Goal: Information Seeking & Learning: Compare options

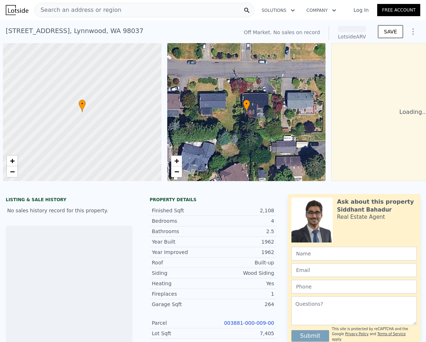
scroll to position [0, 3]
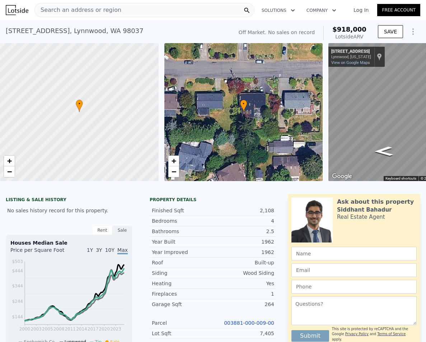
click at [98, 15] on div "Search an address or region" at bounding box center [78, 10] width 87 height 14
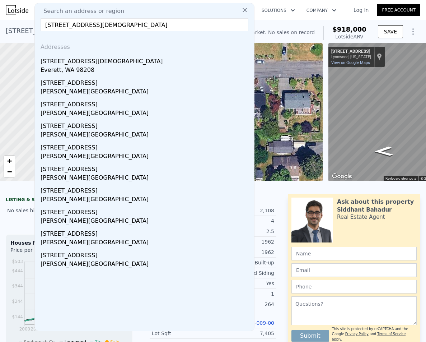
type input "[STREET_ADDRESS][DEMOGRAPHIC_DATA]"
click at [99, 68] on div "Everett, WA 98208" at bounding box center [146, 71] width 211 height 10
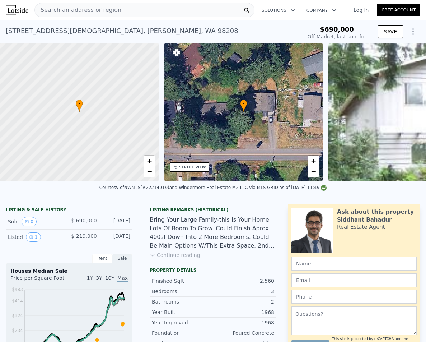
type input "5"
type input "1.75"
type input "3.25"
type input "1536"
type input "2683"
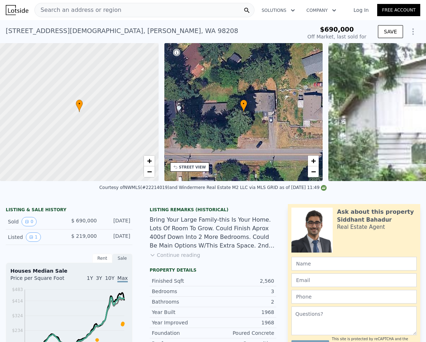
type input "7405"
type input "12197"
type input "$ 918,000"
type input "$ 30,000"
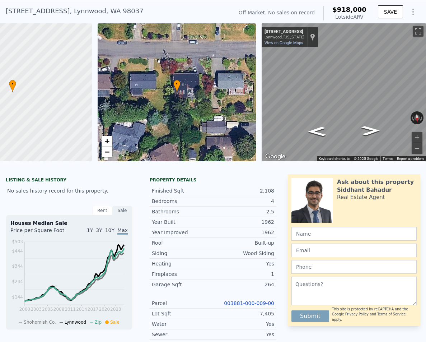
scroll to position [3, 0]
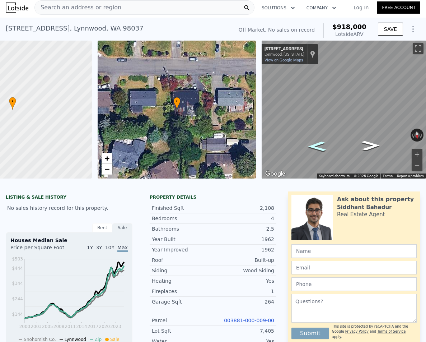
click at [304, 145] on icon "Go East, 178th Pl SW" at bounding box center [317, 146] width 34 height 14
click at [309, 136] on icon "Go East, 178th Pl SW" at bounding box center [321, 136] width 50 height 18
drag, startPoint x: 331, startPoint y: 132, endPoint x: 228, endPoint y: 125, distance: 104.1
click at [228, 125] on div "• + − • + − ← Move left → Move right ↑ Move up ↓ Move down + Zoom in - Zoom out…" at bounding box center [213, 110] width 426 height 138
click at [376, 135] on div "← Move left → Move right ↑ Move up ↓ Move down + Zoom in - Zoom out 4132 178th …" at bounding box center [344, 110] width 164 height 138
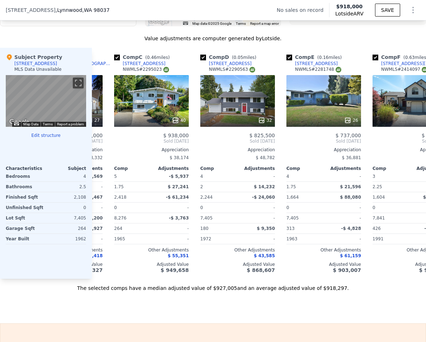
scroll to position [0, 162]
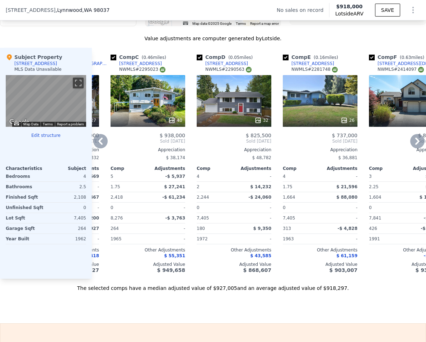
click at [230, 64] on div "17907 Spruce Way" at bounding box center [226, 64] width 43 height 6
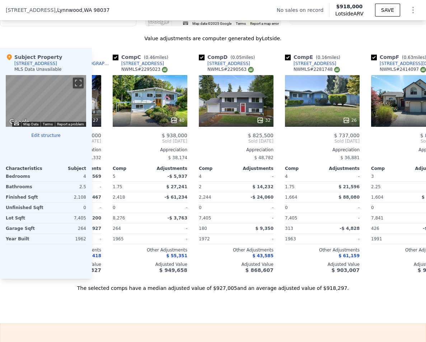
scroll to position [0, 0]
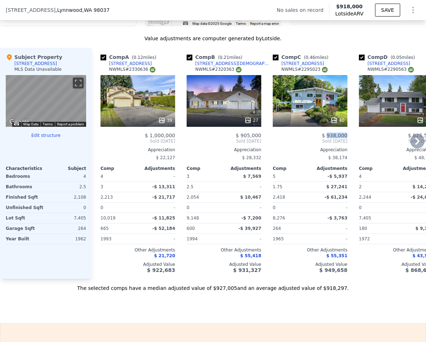
drag, startPoint x: 349, startPoint y: 132, endPoint x: 329, endPoint y: 136, distance: 19.7
click at [329, 136] on div "Comp C ( 0.46 miles) 18413 46th Pl W NWMLS # 2295023 40 $ 938,000 Sold Feb 2025…" at bounding box center [310, 163] width 80 height 231
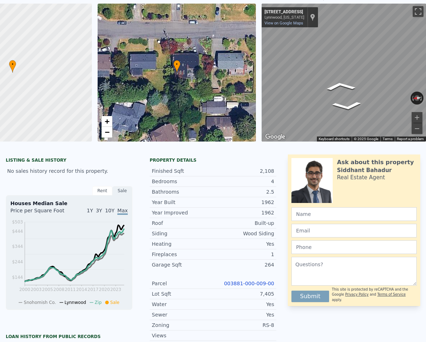
scroll to position [3, 0]
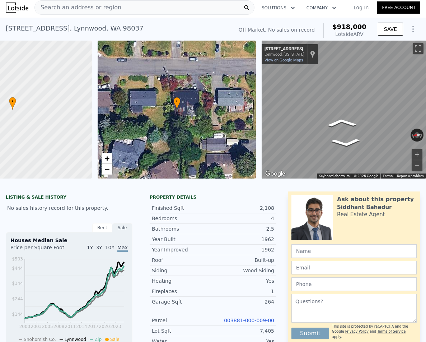
click at [206, 125] on div "• + − • + − ← Move left → Move right ↑ Move up ↓ Move down + Zoom in - Zoom out…" at bounding box center [213, 110] width 426 height 138
click at [426, 124] on html "Search an address or region Solutions Company Open main menu Log In Free Accoun…" at bounding box center [213, 171] width 426 height 342
click at [426, 115] on html "Search an address or region Solutions Company Open main menu Log In Free Accoun…" at bounding box center [213, 171] width 426 height 342
click at [426, 114] on html "Search an address or region Solutions Company Open main menu Log In Free Accoun…" at bounding box center [213, 171] width 426 height 342
click at [426, 113] on html "Search an address or region Solutions Company Open main menu Log In Free Accoun…" at bounding box center [213, 171] width 426 height 342
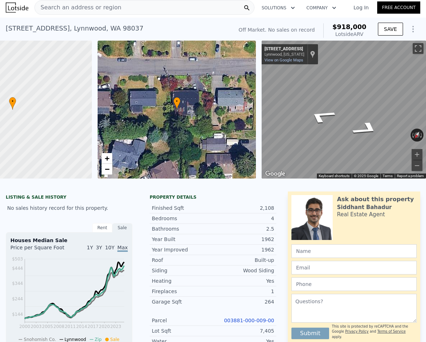
scroll to position [0, 0]
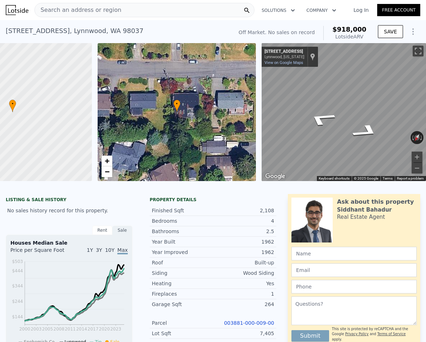
click at [68, 32] on div "4124 178th Pl SW , Lynnwood , WA 98037" at bounding box center [75, 31] width 138 height 10
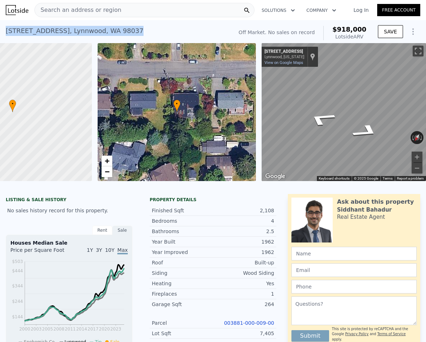
click at [68, 32] on div "4124 178th Pl SW , Lynnwood , WA 98037" at bounding box center [75, 31] width 138 height 10
copy div "4124 178th Pl SW , Lynnwood , WA 98037 No sales on record (~ARV $918k )"
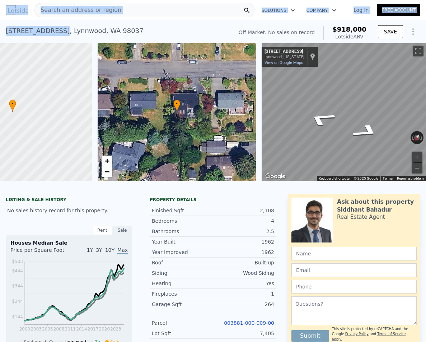
drag, startPoint x: 55, startPoint y: 33, endPoint x: -11, endPoint y: 29, distance: 65.8
click at [0, 29] on html "Search an address or region Solutions Company Open main menu Log In Free Accoun…" at bounding box center [213, 171] width 426 height 342
click at [54, 20] on div "4124 178th Pl SW , Lynnwood , WA 98037 No sales on record (~ARV $918k ) Off Mar…" at bounding box center [213, 31] width 426 height 23
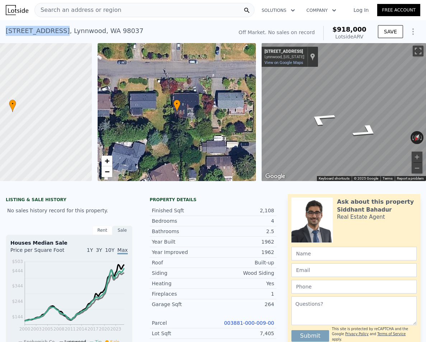
drag, startPoint x: 55, startPoint y: 31, endPoint x: 7, endPoint y: 36, distance: 48.0
click at [7, 36] on div "4124 178th Pl SW , Lynnwood , WA 98037" at bounding box center [75, 31] width 138 height 10
copy div "4124 178th Pl SW"
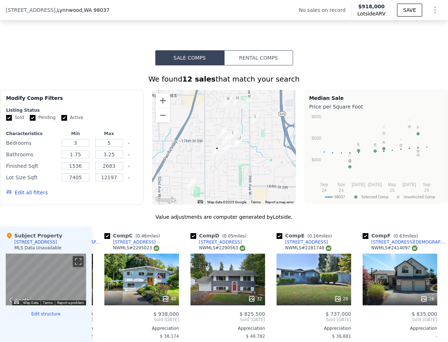
scroll to position [732, 0]
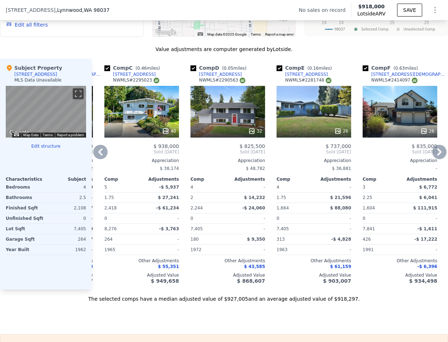
click at [304, 71] on div "4004 176th Pl SW" at bounding box center [306, 74] width 43 height 6
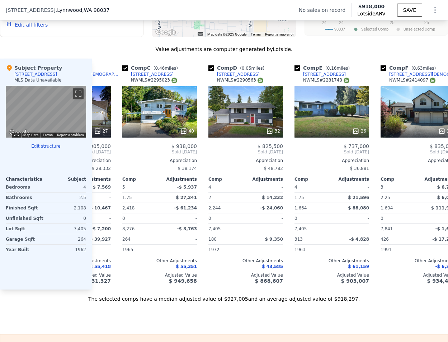
scroll to position [0, 153]
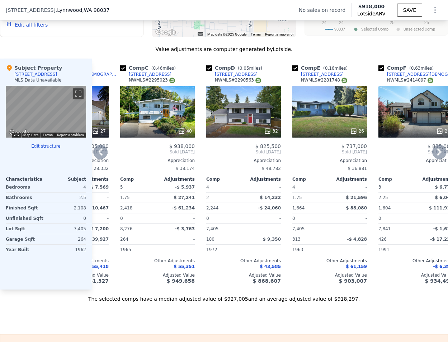
click at [147, 72] on div "18413 46th Pl W" at bounding box center [150, 74] width 43 height 6
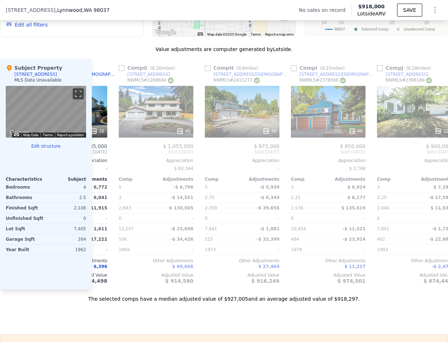
scroll to position [0, 501]
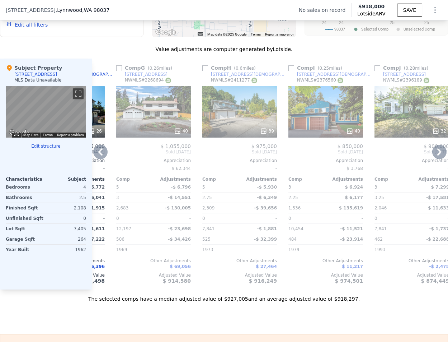
drag, startPoint x: 324, startPoint y: 289, endPoint x: 317, endPoint y: 292, distance: 8.2
click at [317, 289] on div "Comp A ( 0.12 miles) 17804 39th Pl W NWMLS # 2330636 39 $ 1,000,000 Sold Apr 20…" at bounding box center [270, 174] width 357 height 231
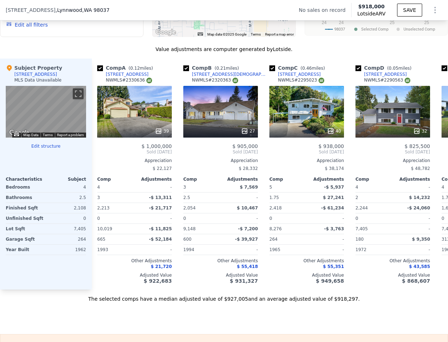
scroll to position [0, 20]
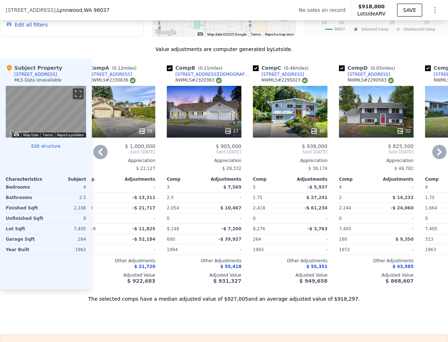
click at [190, 73] on div "4015 176th St SW" at bounding box center [213, 74] width 75 height 6
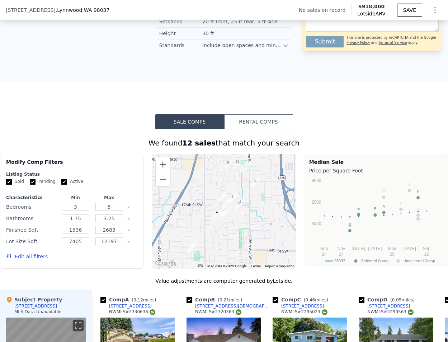
scroll to position [668, 0]
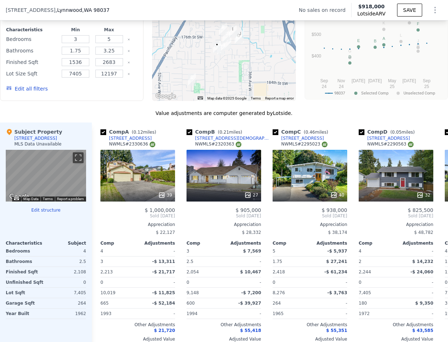
click at [37, 90] on button "Edit all filters" at bounding box center [27, 88] width 42 height 7
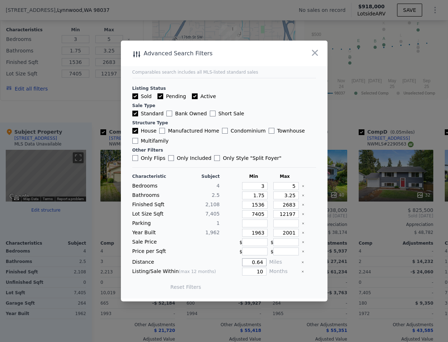
drag, startPoint x: 248, startPoint y: 264, endPoint x: 258, endPoint y: 259, distance: 10.4
click at [258, 259] on input "0.64" at bounding box center [254, 262] width 24 height 8
click at [248, 260] on input "0.64" at bounding box center [254, 262] width 24 height 8
drag, startPoint x: 248, startPoint y: 260, endPoint x: 260, endPoint y: 260, distance: 11.5
click at [260, 260] on input "0.64" at bounding box center [254, 262] width 24 height 8
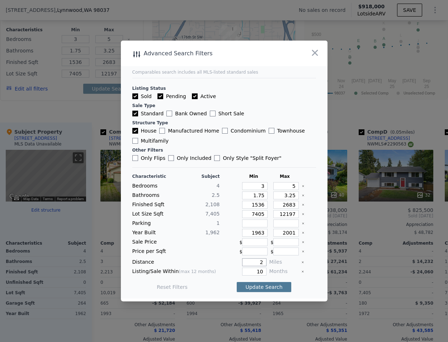
type input "2"
click at [268, 288] on button "Update Search" at bounding box center [264, 287] width 54 height 10
checkbox input "false"
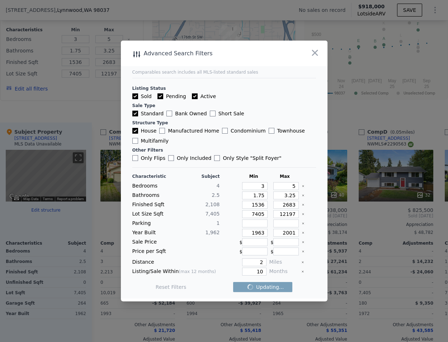
checkbox input "false"
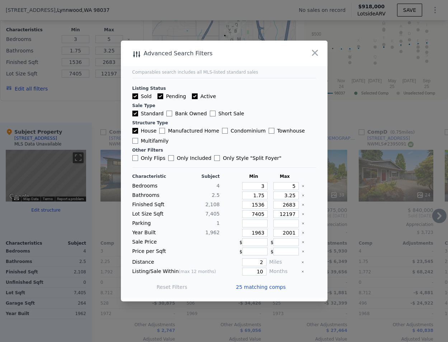
click at [267, 287] on span "25 matching comps" at bounding box center [261, 286] width 50 height 7
checkbox input "true"
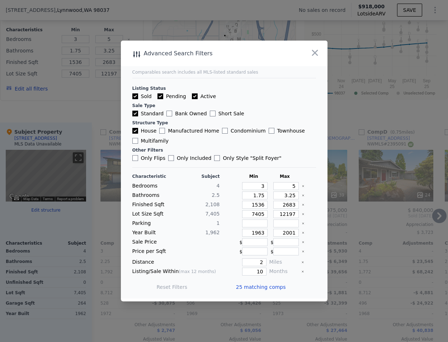
checkbox input "true"
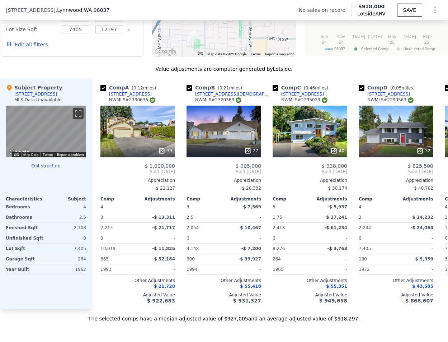
scroll to position [715, 0]
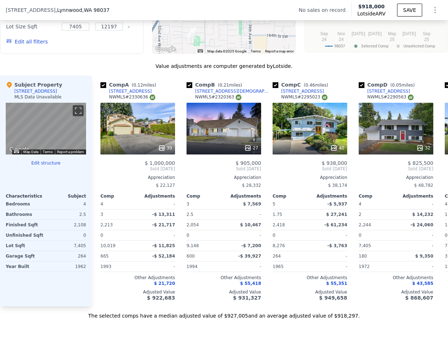
click at [35, 42] on button "Edit all filters" at bounding box center [27, 41] width 42 height 7
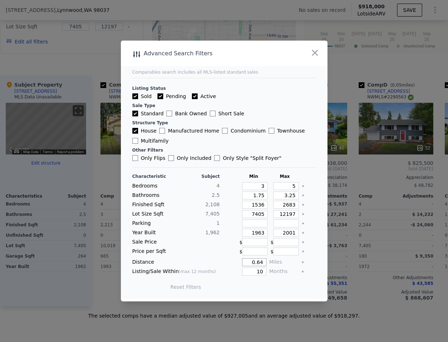
drag, startPoint x: 251, startPoint y: 263, endPoint x: 293, endPoint y: 259, distance: 42.6
click at [293, 259] on div "Distance 0.64 Miles" at bounding box center [224, 262] width 184 height 8
type input "2"
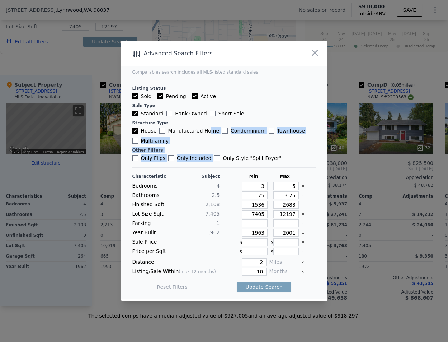
drag, startPoint x: 217, startPoint y: 158, endPoint x: 201, endPoint y: 142, distance: 21.8
click at [202, 142] on div "Listing Status Sold Pending Active Sale Type Standard Bank Owned Short Sale Str…" at bounding box center [224, 120] width 184 height 84
click at [140, 158] on label "Only Flips" at bounding box center [148, 157] width 33 height 7
click at [138, 158] on input "Only Flips" at bounding box center [135, 158] width 6 height 6
checkbox input "true"
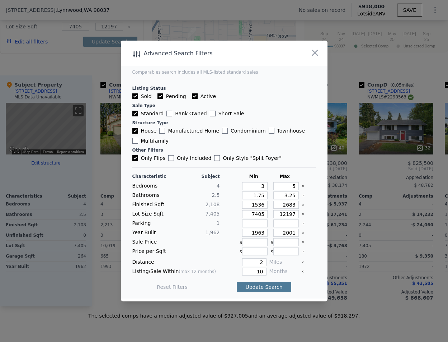
click at [244, 289] on button "Update Search" at bounding box center [264, 287] width 54 height 10
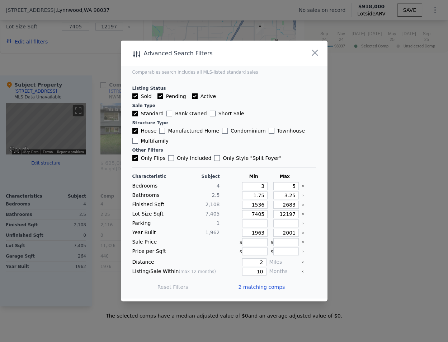
click at [262, 286] on span "2 matching comps" at bounding box center [262, 286] width 47 height 7
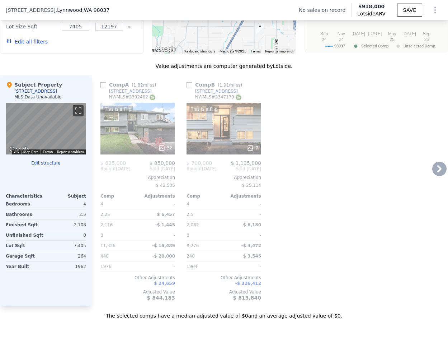
click at [129, 88] on div "5225 152nd St SW" at bounding box center [130, 91] width 43 height 6
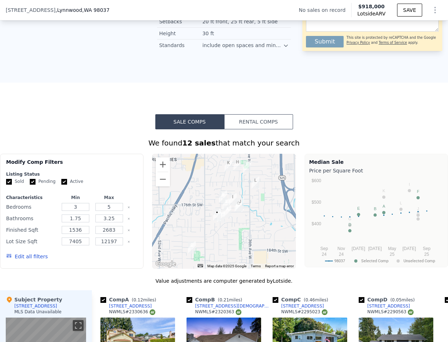
scroll to position [668, 0]
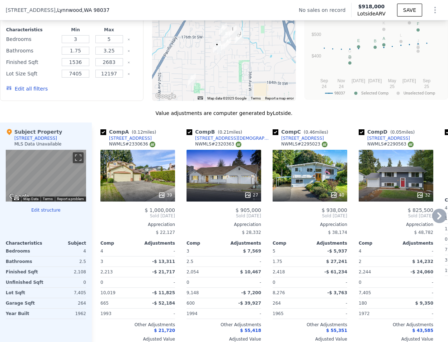
click at [26, 86] on button "Edit all filters" at bounding box center [27, 88] width 42 height 7
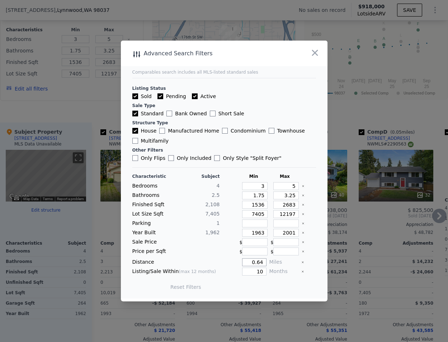
drag, startPoint x: 251, startPoint y: 261, endPoint x: 281, endPoint y: 261, distance: 29.8
click at [281, 261] on div "Distance 0.64 Miles" at bounding box center [224, 262] width 184 height 8
type input "2"
click at [150, 159] on label "Only Flips" at bounding box center [148, 157] width 33 height 7
click at [138, 159] on input "Only Flips" at bounding box center [135, 158] width 6 height 6
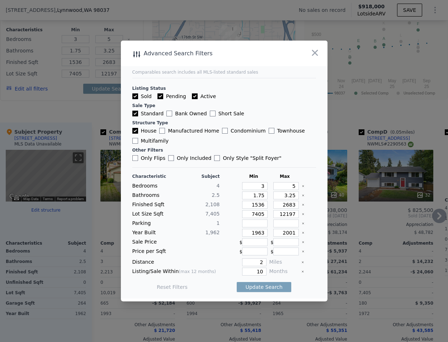
checkbox input "true"
click at [249, 286] on button "Update Search" at bounding box center [264, 287] width 54 height 10
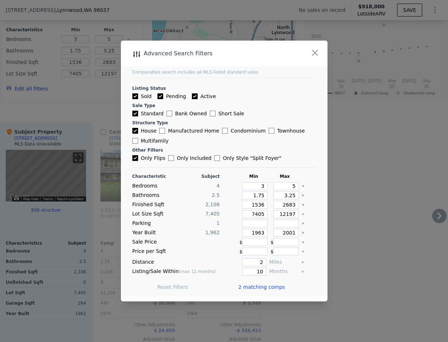
click at [270, 286] on span "2 matching comps" at bounding box center [262, 286] width 47 height 7
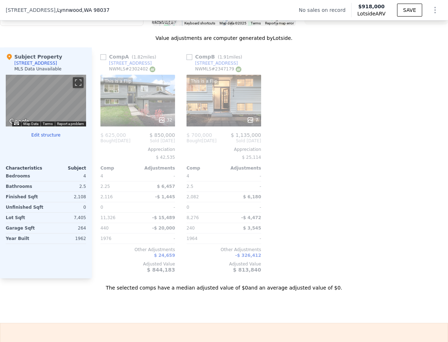
scroll to position [733, 0]
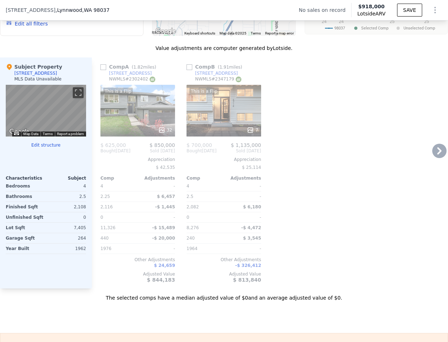
click at [252, 264] on span "-$ 326,412" at bounding box center [249, 265] width 26 height 5
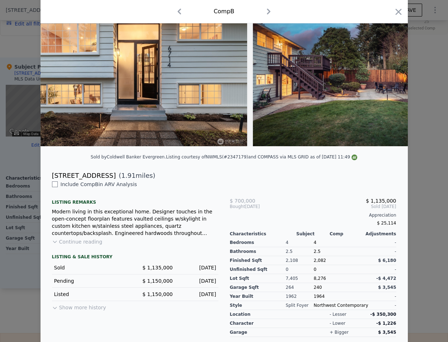
scroll to position [63, 0]
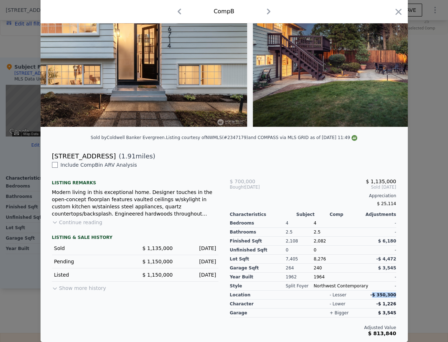
drag, startPoint x: 374, startPoint y: 296, endPoint x: 394, endPoint y: 296, distance: 19.7
click at [394, 296] on div "$ 700,000 $ 1,135,000 Bought Oct 2024 Sold Apr 2025 Appreciation $ 25,114 Chara…" at bounding box center [313, 248] width 178 height 175
click at [390, 291] on div "-$ 350,300" at bounding box center [379, 294] width 33 height 9
drag, startPoint x: 371, startPoint y: 294, endPoint x: 405, endPoint y: 294, distance: 34.1
click at [405, 294] on div "Include Comp B in ARV Analysis Listing remarks Modern living in this exceptiona…" at bounding box center [225, 251] width 368 height 181
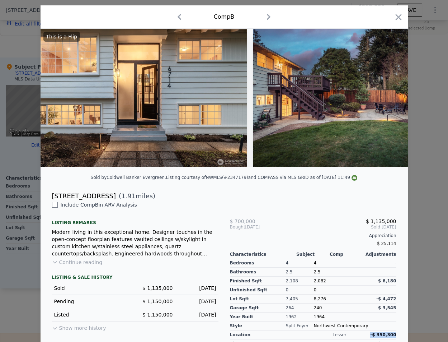
scroll to position [0, 0]
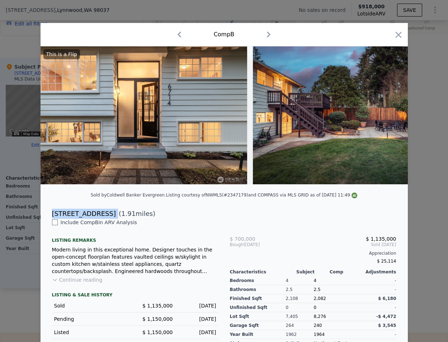
drag, startPoint x: 103, startPoint y: 221, endPoint x: 38, endPoint y: 213, distance: 65.9
click at [41, 213] on div "6714 162nd Pl SW ( 1.91 miles)" at bounding box center [225, 211] width 368 height 14
copy div "6714 162nd Pl SW"
click at [396, 32] on icon "button" at bounding box center [399, 35] width 6 height 6
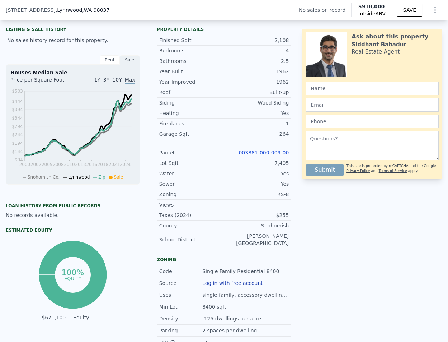
scroll to position [3, 0]
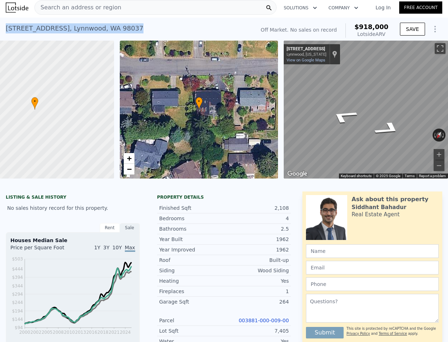
drag, startPoint x: 43, startPoint y: 34, endPoint x: 6, endPoint y: 31, distance: 37.2
click at [6, 31] on div "4124 178th Pl SW , Lynnwood , WA 98037 No sales on record (~ARV $918k )" at bounding box center [129, 30] width 247 height 20
copy div "4124 178th Pl SW , Lynnwood , WA 98037"
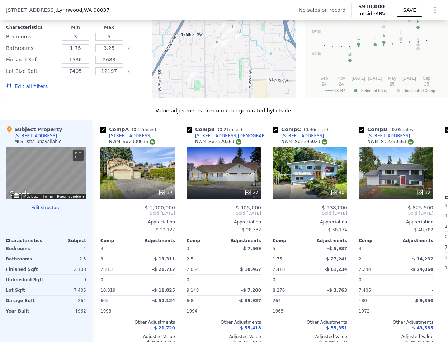
scroll to position [503, 0]
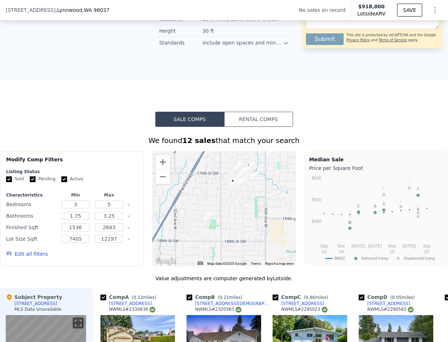
drag, startPoint x: 228, startPoint y: 228, endPoint x: 240, endPoint y: 197, distance: 32.5
click at [240, 197] on div at bounding box center [224, 208] width 144 height 115
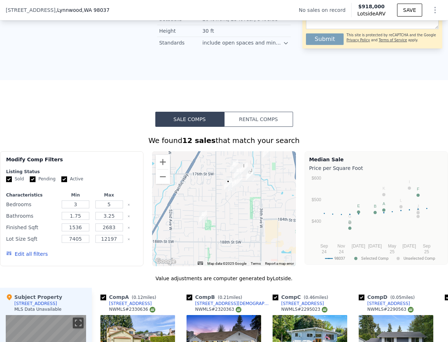
click at [230, 183] on img "17907 Spruce Way" at bounding box center [232, 186] width 8 height 12
click at [230, 188] on img "17907 Spruce Way" at bounding box center [232, 186] width 8 height 12
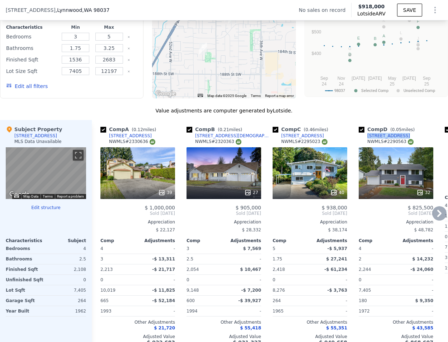
drag, startPoint x: 402, startPoint y: 133, endPoint x: 364, endPoint y: 134, distance: 37.7
click at [364, 134] on div "Comp D ( 0.05 miles) 17907 Spruce Way NWMLS # 2290563" at bounding box center [396, 137] width 75 height 22
copy div "17907 Spruce Way"
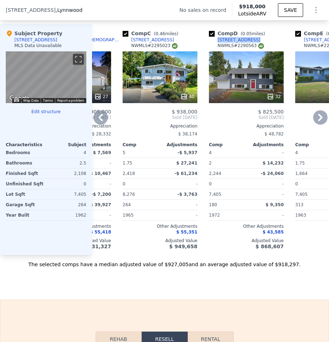
scroll to position [0, 173]
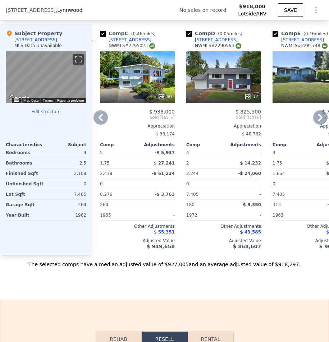
click at [166, 234] on span "$ 55,351" at bounding box center [163, 231] width 21 height 5
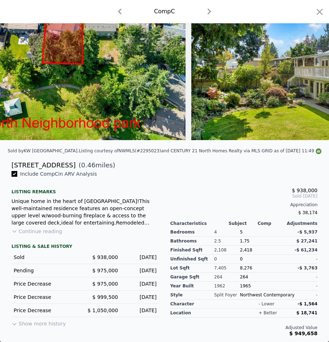
scroll to position [0, 246]
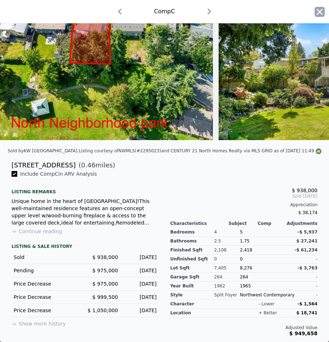
click at [316, 14] on icon "button" at bounding box center [319, 12] width 6 height 6
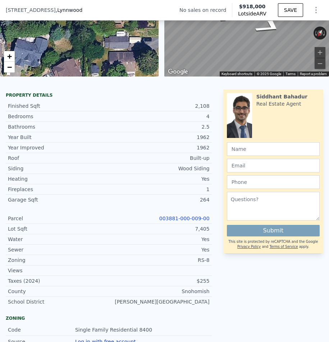
scroll to position [3, 0]
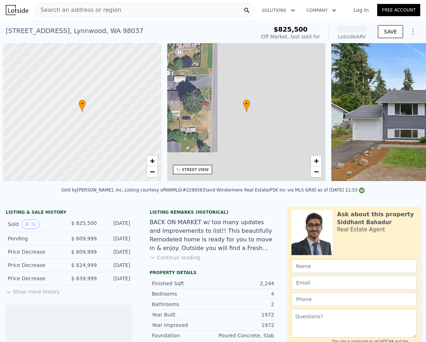
scroll to position [0, 3]
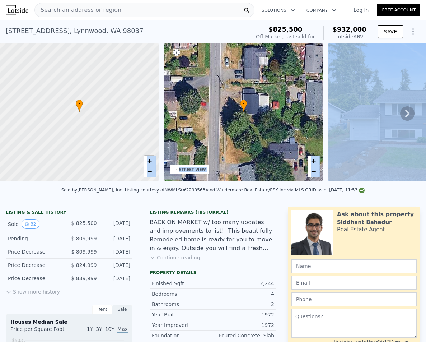
drag, startPoint x: 26, startPoint y: 189, endPoint x: 51, endPoint y: 186, distance: 25.7
click at [65, 189] on div "Sold by John L. Scott, Inc. . Listing courtesy of NWMLS (#2290563) and Winderme…" at bounding box center [213, 191] width 426 height 17
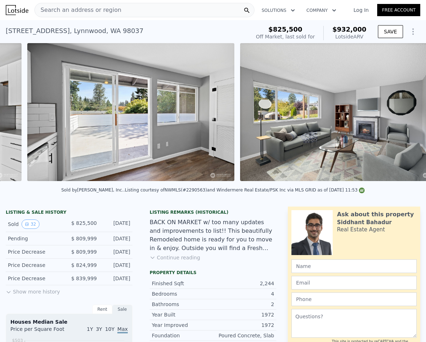
scroll to position [0, 1770]
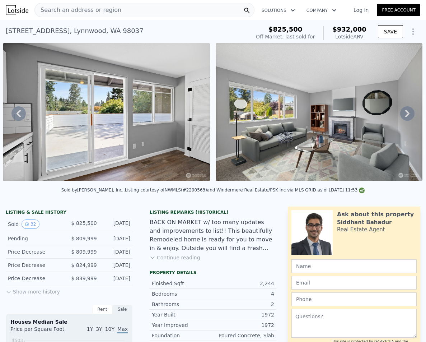
click at [47, 295] on button "Show more history" at bounding box center [33, 290] width 54 height 10
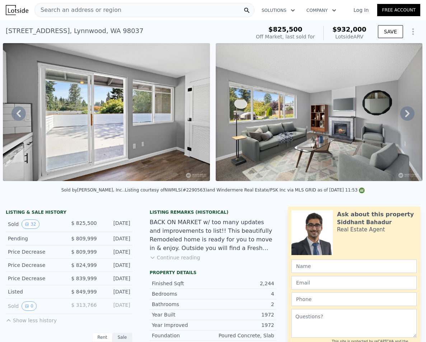
click at [162, 261] on button "Continue reading" at bounding box center [175, 257] width 51 height 7
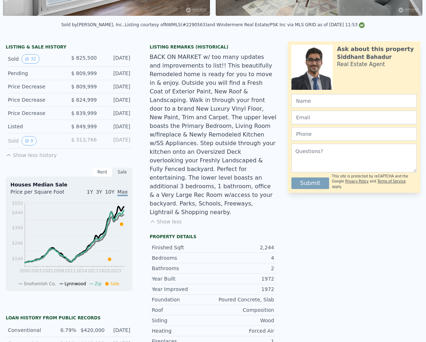
scroll to position [0, 0]
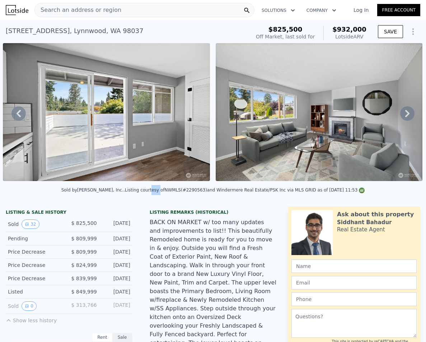
drag, startPoint x: 151, startPoint y: 190, endPoint x: 158, endPoint y: 190, distance: 6.8
click at [158, 190] on div "Sold by John L. Scott, Inc. . Listing courtesy of NWMLS (#2290563) and Winderme…" at bounding box center [213, 191] width 426 height 17
click at [152, 190] on div "Sold by John L. Scott, Inc. . Listing courtesy of NWMLS (#2290563) and Winderme…" at bounding box center [213, 191] width 426 height 17
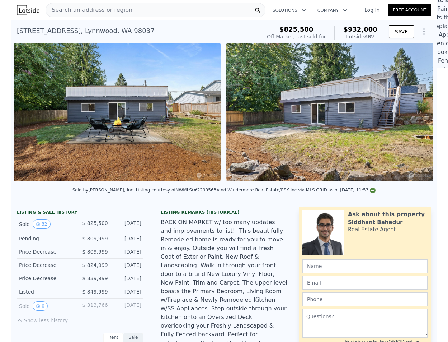
scroll to position [0, 5573]
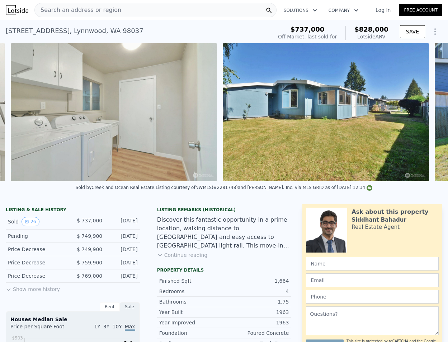
scroll to position [0, 4994]
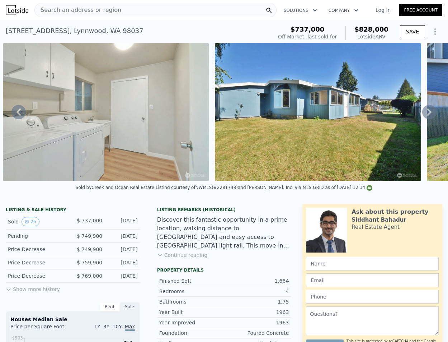
click at [28, 290] on button "Show more history" at bounding box center [33, 288] width 54 height 10
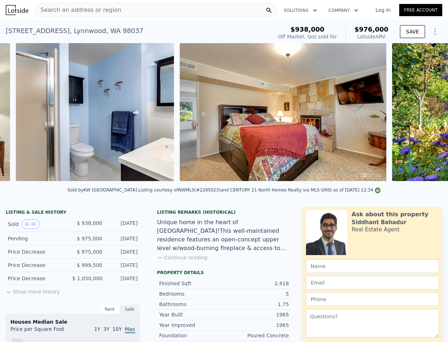
scroll to position [0, 6932]
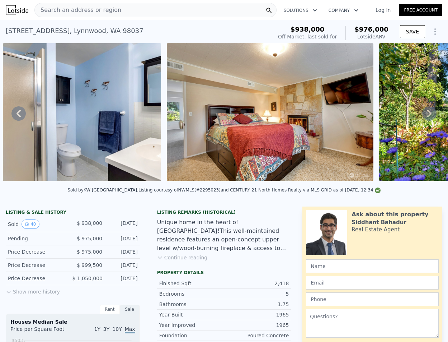
click at [183, 267] on div "Listing Remarks (Historical) Unique home in the heart of Lynnwood!This well-mai…" at bounding box center [225, 237] width 146 height 57
click at [187, 261] on button "Continue reading" at bounding box center [182, 257] width 51 height 7
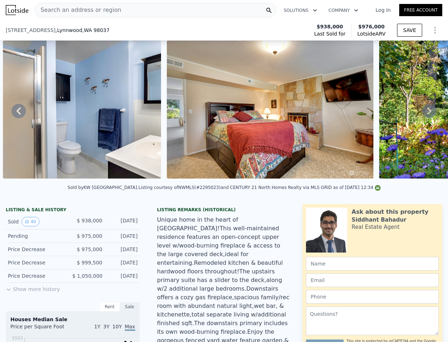
scroll to position [165, 0]
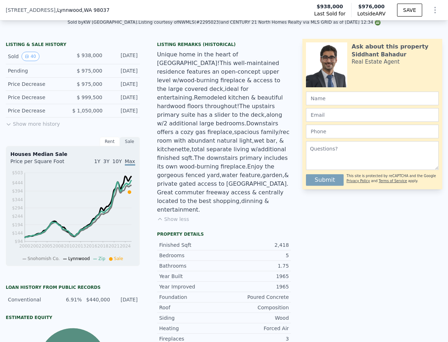
click at [45, 127] on button "Show more history" at bounding box center [33, 122] width 54 height 10
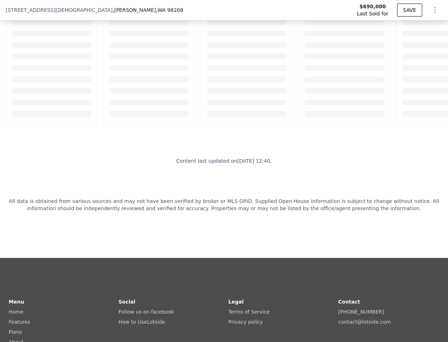
scroll to position [668, 0]
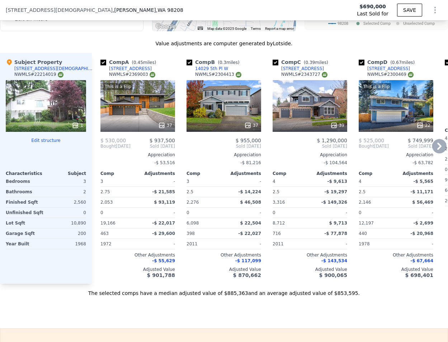
click at [124, 71] on div "[STREET_ADDRESS]" at bounding box center [130, 69] width 43 height 6
type input "$ 871,000"
type input "$ 569,754"
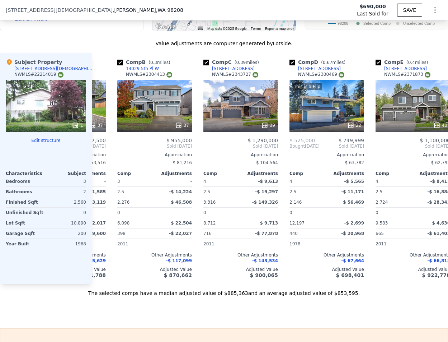
scroll to position [0, 71]
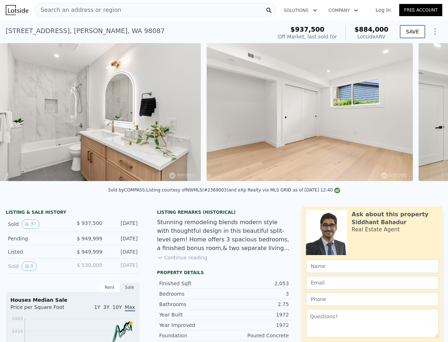
scroll to position [0, 6308]
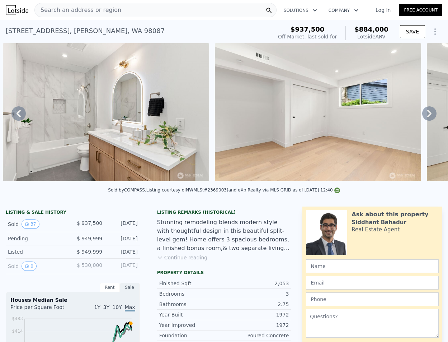
drag, startPoint x: 359, startPoint y: 182, endPoint x: 362, endPoint y: 184, distance: 4.4
click at [362, 183] on div "• + − • + − STREET VIEW Loading... SATELLITE VIEW" at bounding box center [224, 113] width 448 height 140
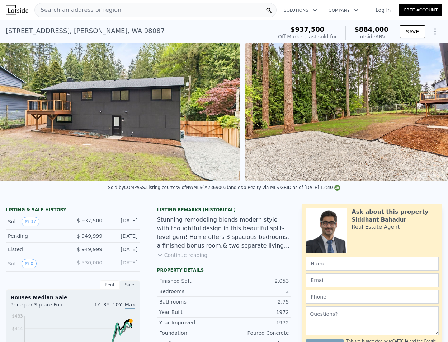
scroll to position [0, 7813]
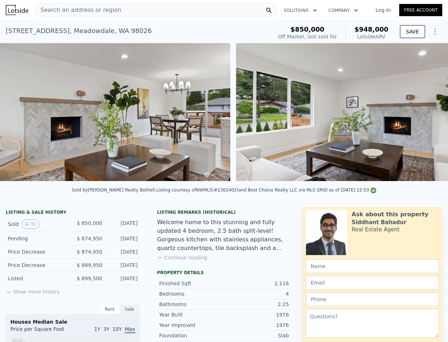
scroll to position [0, 1332]
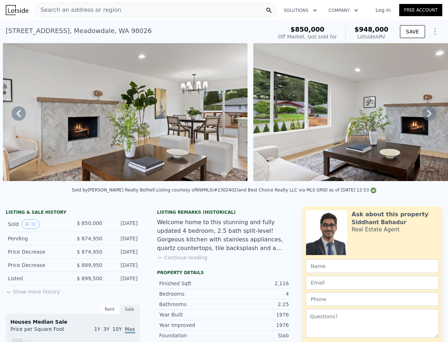
click at [26, 295] on button "Show more history" at bounding box center [33, 290] width 54 height 10
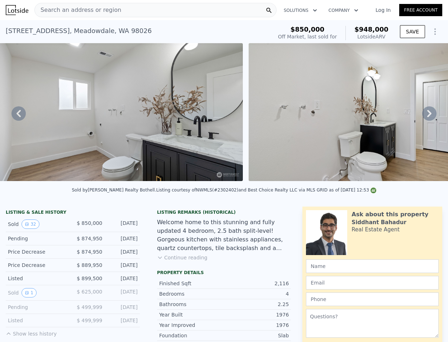
scroll to position [0, 5847]
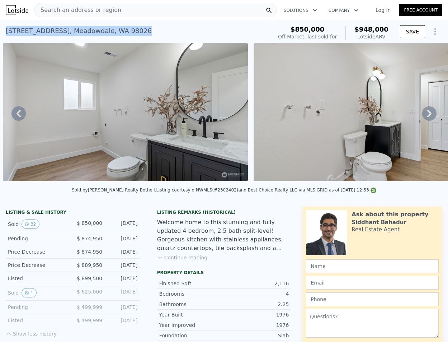
drag, startPoint x: 139, startPoint y: 31, endPoint x: 1, endPoint y: 31, distance: 137.2
click at [1, 31] on div "5225 152nd St SW , Meadowdale , WA 98026 Sold Jan 2025 for $850k (~ARV $948k ) …" at bounding box center [224, 31] width 448 height 23
copy div "5225 152nd St SW , Meadowdale , WA 98026"
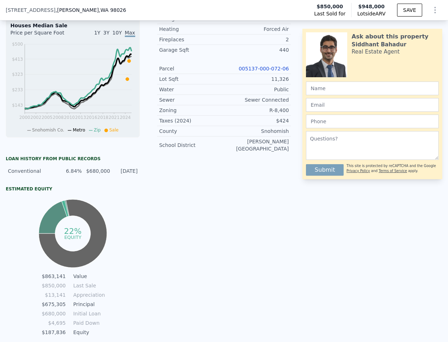
scroll to position [165, 0]
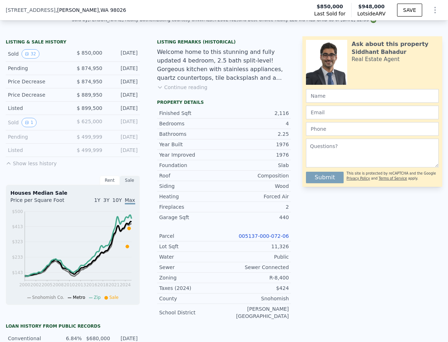
click at [191, 91] on button "Continue reading" at bounding box center [182, 87] width 51 height 7
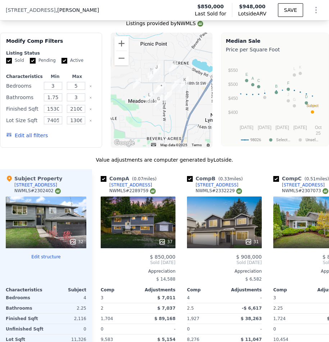
scroll to position [1003, 0]
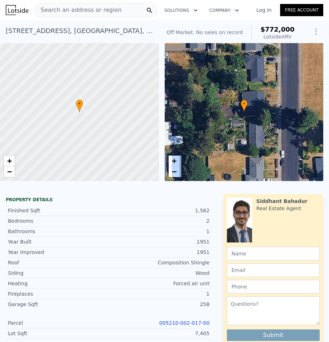
drag, startPoint x: 134, startPoint y: 187, endPoint x: 142, endPoint y: 185, distance: 7.9
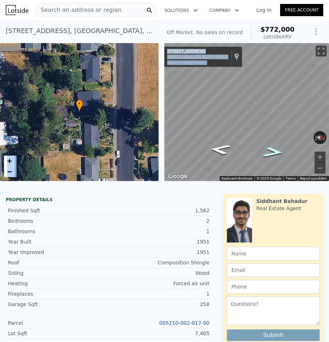
click at [266, 152] on icon "Go North, 54th Ave W" at bounding box center [272, 152] width 39 height 15
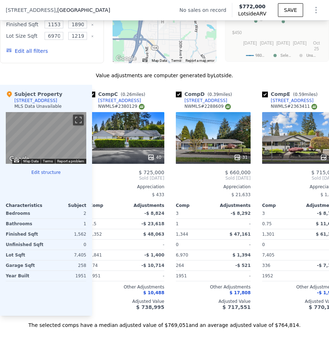
scroll to position [0, 171]
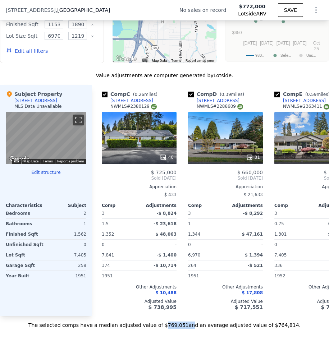
drag, startPoint x: 166, startPoint y: 326, endPoint x: 184, endPoint y: 329, distance: 18.4
click at [184, 329] on div "The selected comps have a median adjusted value of $769,051 and an average adju…" at bounding box center [164, 322] width 329 height 13
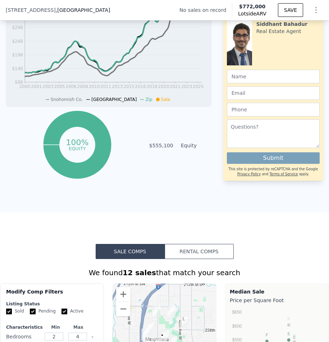
scroll to position [835, 0]
